Goal: Task Accomplishment & Management: Complete application form

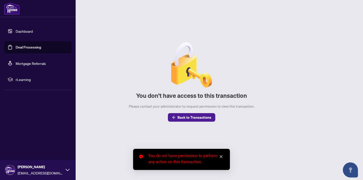
click at [20, 49] on link "Deal Processing" at bounding box center [28, 47] width 25 height 5
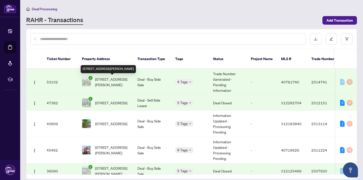
click at [111, 80] on span "[STREET_ADDRESS][PERSON_NAME]" at bounding box center [112, 82] width 34 height 11
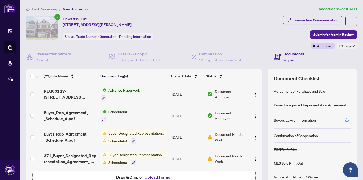
click at [157, 176] on button "Upload Forms" at bounding box center [157, 177] width 28 height 7
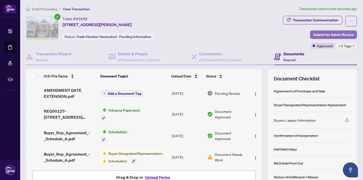
click at [342, 35] on span "Submit for Admin Review" at bounding box center [333, 35] width 40 height 8
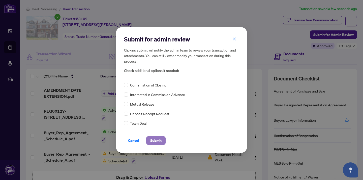
click at [158, 141] on span "Submit" at bounding box center [155, 141] width 11 height 8
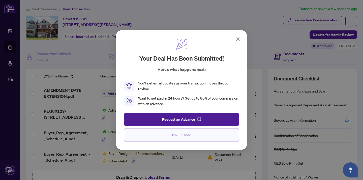
click at [160, 133] on button "I'm Finished" at bounding box center [181, 135] width 115 height 14
